Goal: Information Seeking & Learning: Check status

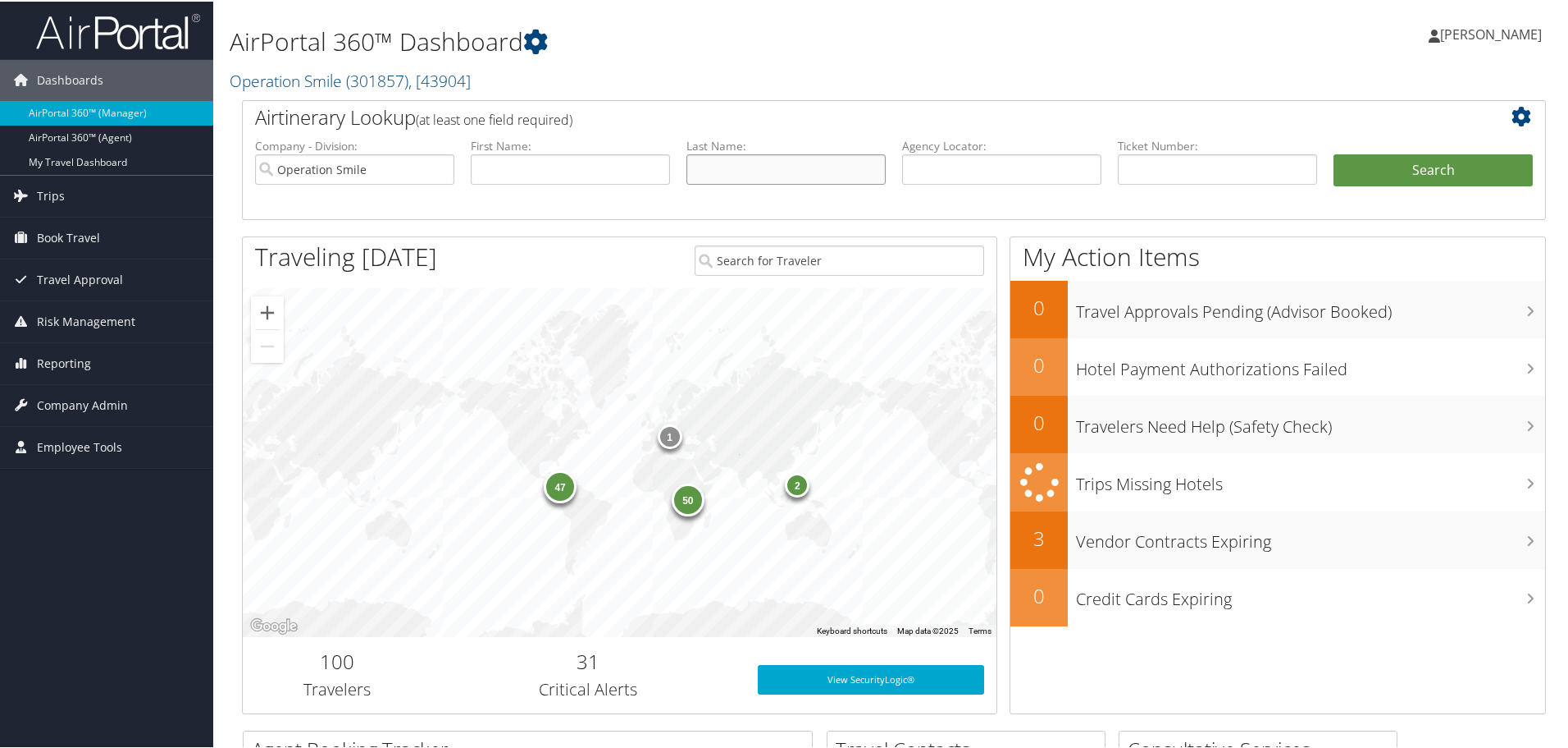
click at [745, 167] on input "text" at bounding box center [786, 167] width 199 height 30
click at [735, 173] on input "[PERSON_NAME].jr" at bounding box center [786, 167] width 199 height 30
type input "[PERSON_NAME]"
click at [1414, 175] on button "Search" at bounding box center [1433, 169] width 199 height 33
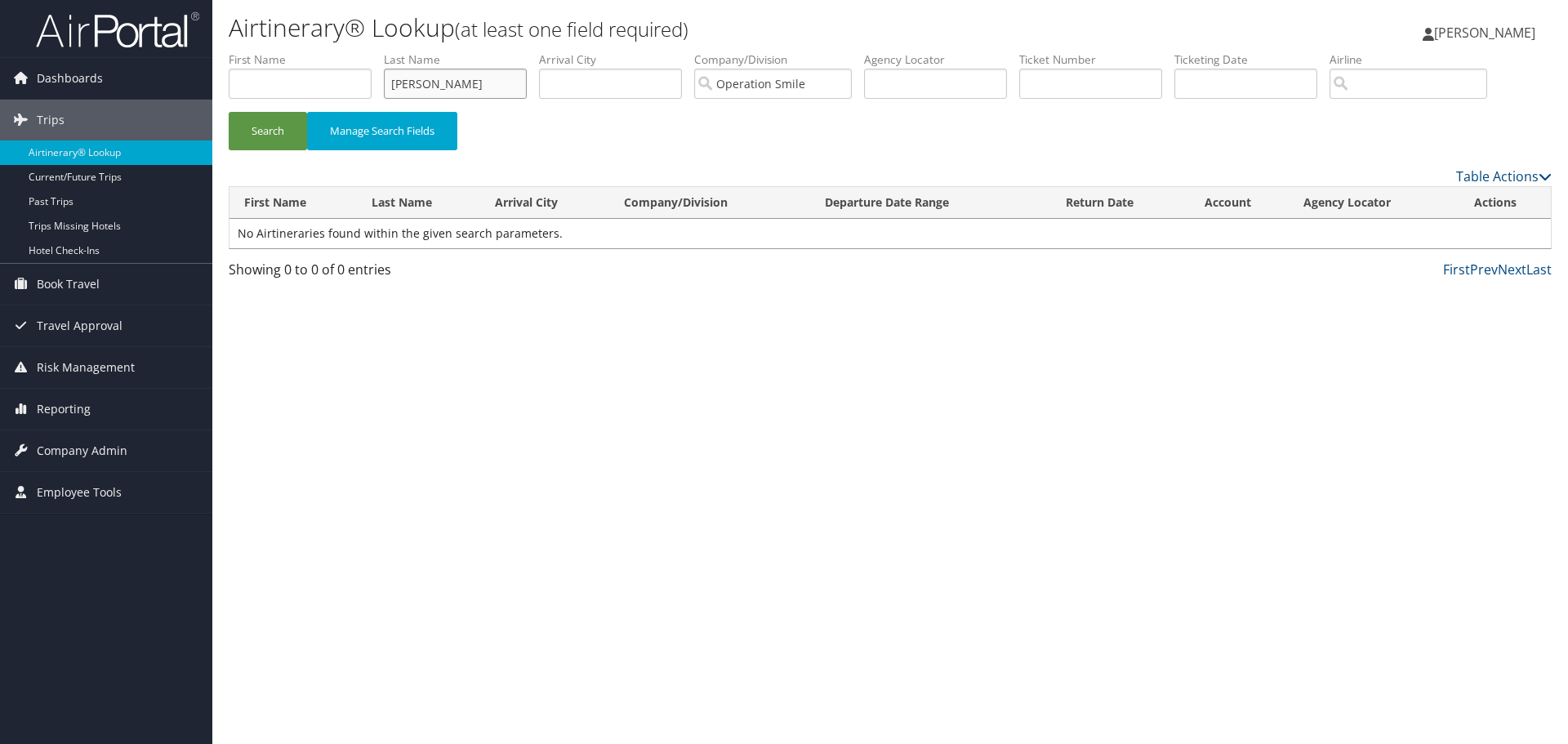
click at [460, 85] on input "[PERSON_NAME]" at bounding box center [456, 84] width 143 height 30
type input "[PERSON_NAME]"
click at [229, 112] on button "Search" at bounding box center [267, 131] width 78 height 39
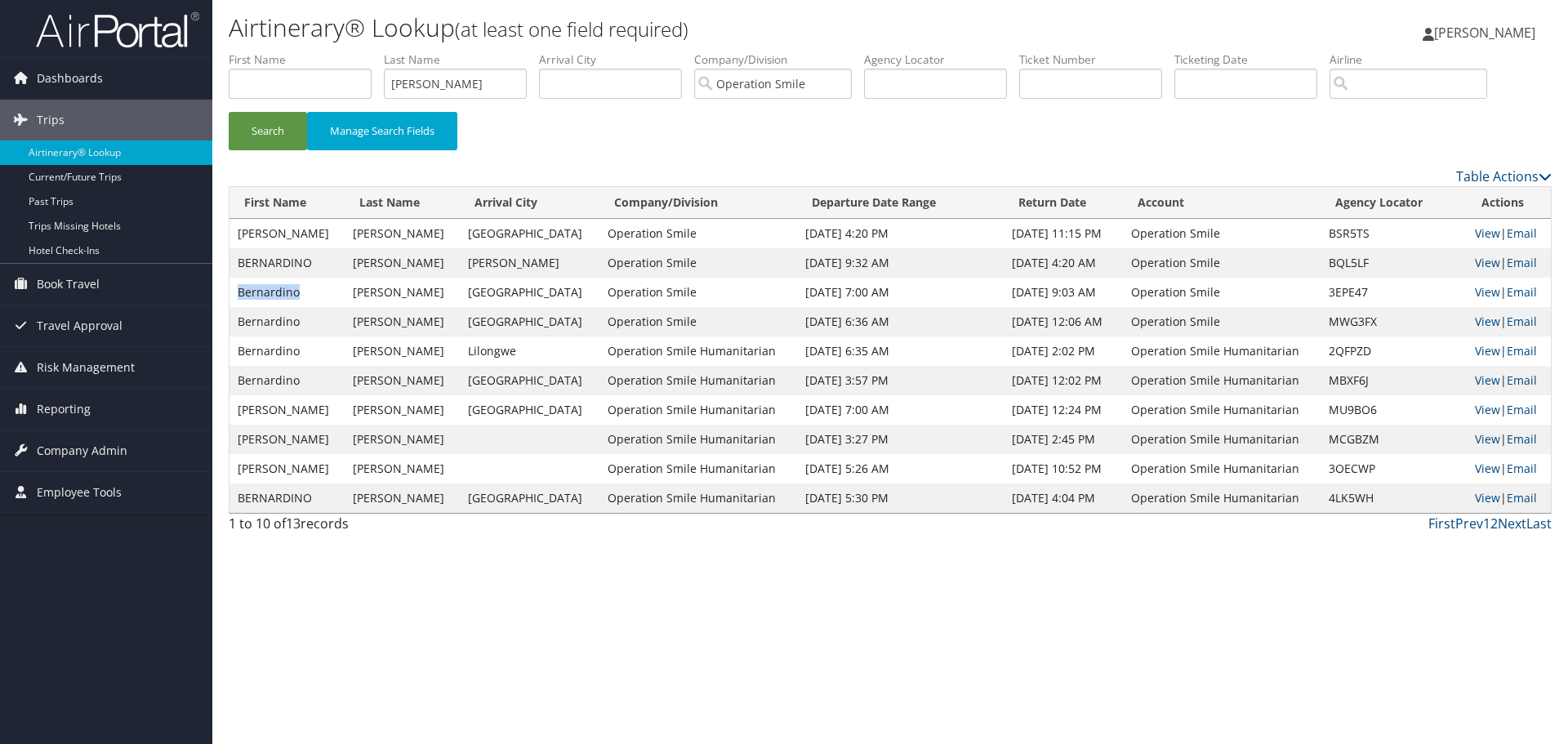
drag, startPoint x: 301, startPoint y: 288, endPoint x: 231, endPoint y: 288, distance: 70.0
click at [231, 288] on td "Bernardino" at bounding box center [287, 292] width 115 height 29
copy td "Bernardino"
drag, startPoint x: 437, startPoint y: 86, endPoint x: 373, endPoint y: 85, distance: 64.0
click at [373, 51] on ul "First Name Last Name ramirez Departure City Arrival City Company/Division Opera…" at bounding box center [891, 51] width 1324 height 0
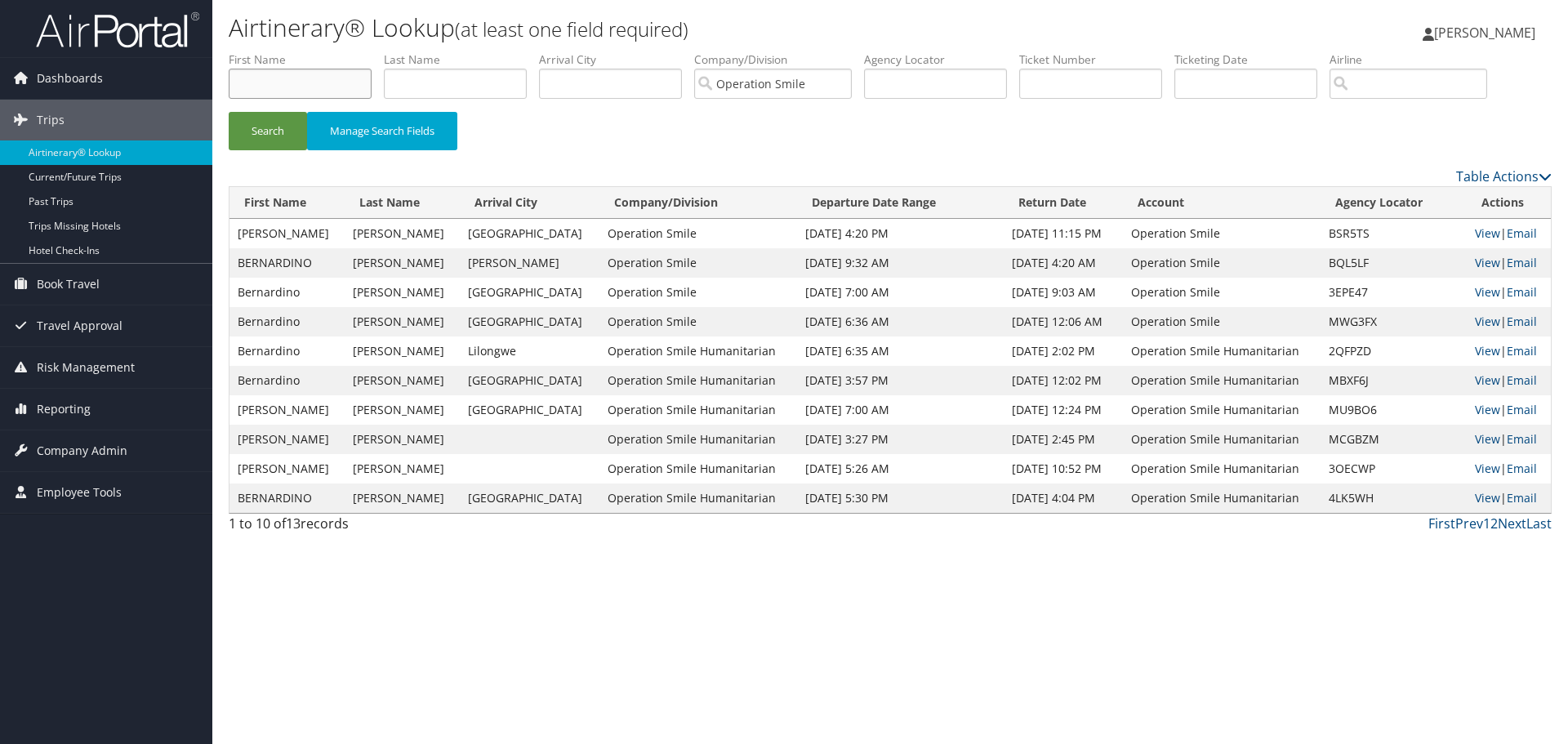
click at [326, 84] on input "text" at bounding box center [301, 84] width 143 height 30
paste input "Bernardino"
type input "Bernardino"
click at [275, 135] on button "Search" at bounding box center [267, 131] width 78 height 39
